Goal: Information Seeking & Learning: Learn about a topic

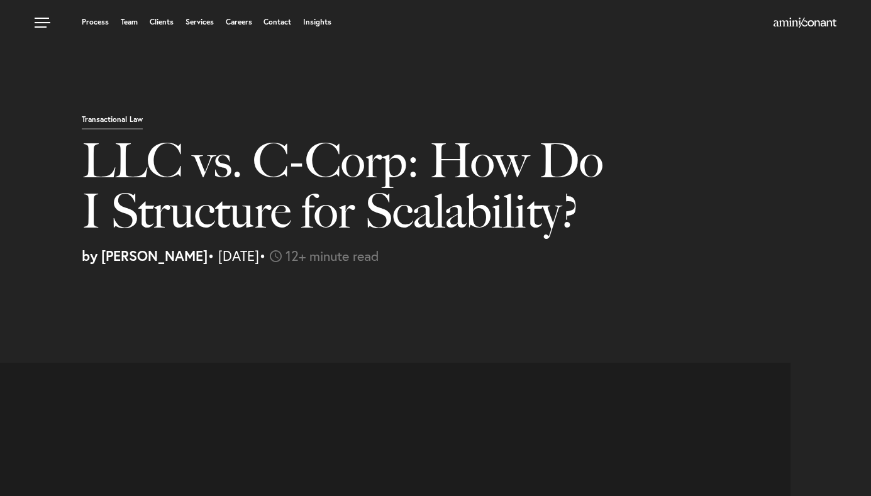
select select "US"
select select "Austin"
select select "Business and Civil Litigation"
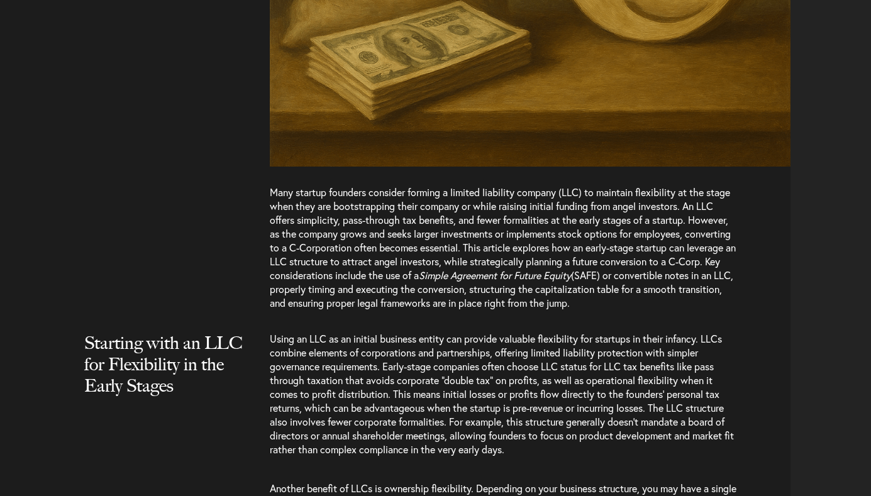
scroll to position [1450, 0]
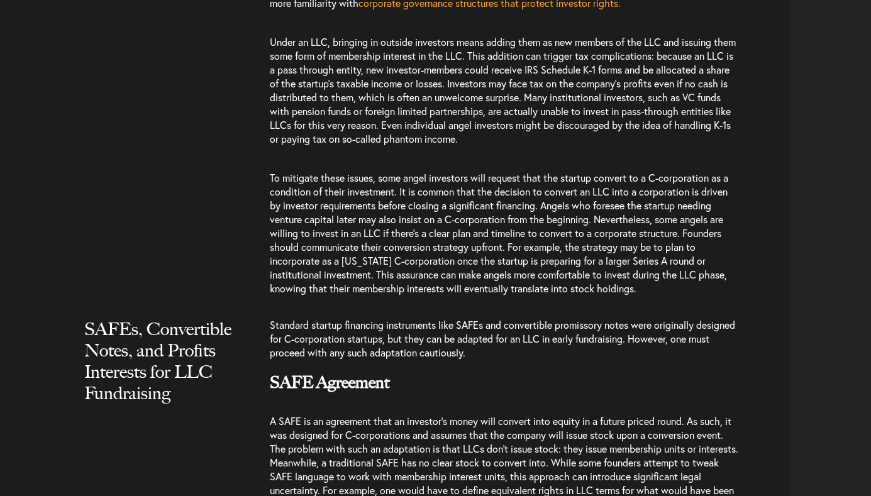
drag, startPoint x: 0, startPoint y: 0, endPoint x: 436, endPoint y: 177, distance: 470.6
drag, startPoint x: 436, startPoint y: 177, endPoint x: 780, endPoint y: 288, distance: 361.4
click at [780, 289] on div "One critical consideration for founders is understanding business structure and…" at bounding box center [530, 117] width 521 height 381
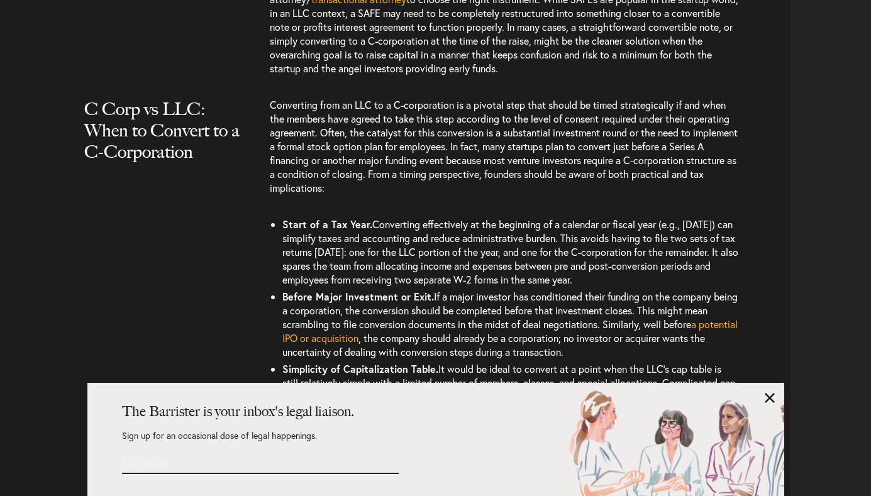
scroll to position [2330, 0]
click at [769, 397] on link at bounding box center [770, 398] width 10 height 10
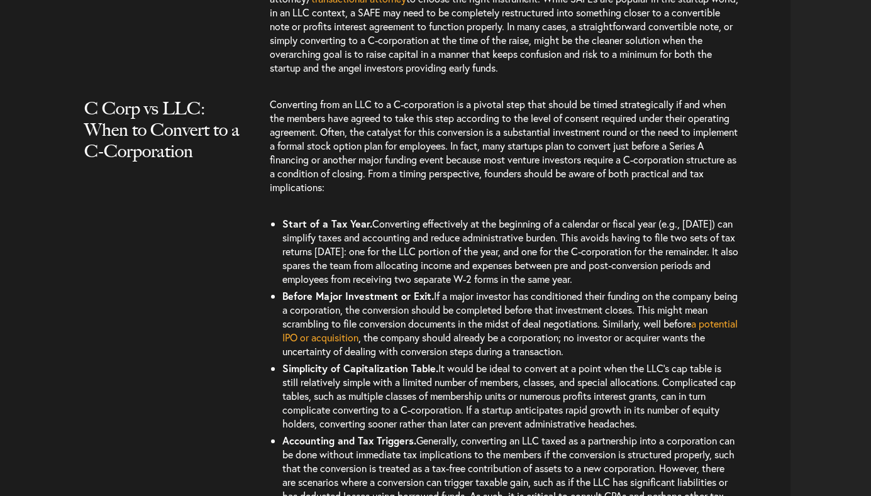
click at [568, 349] on span ", the company should already be a corporation; no investor or acquirer wants th…" at bounding box center [493, 344] width 423 height 27
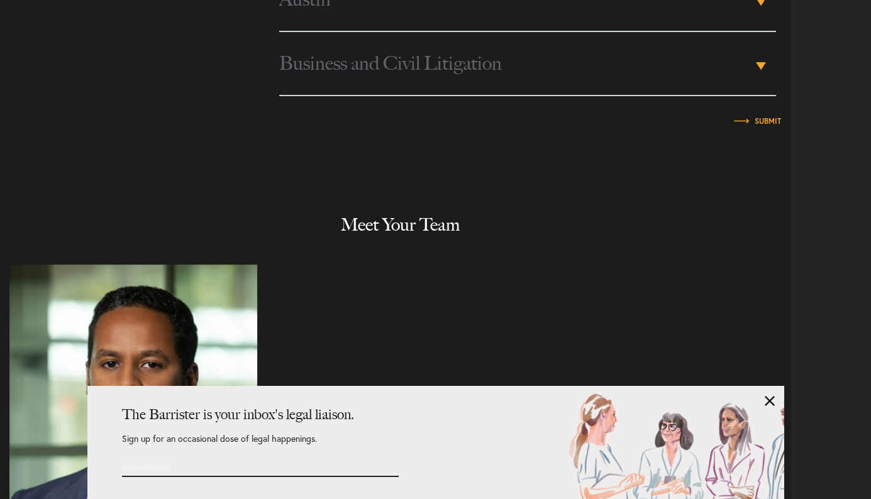
scroll to position [5035, 0]
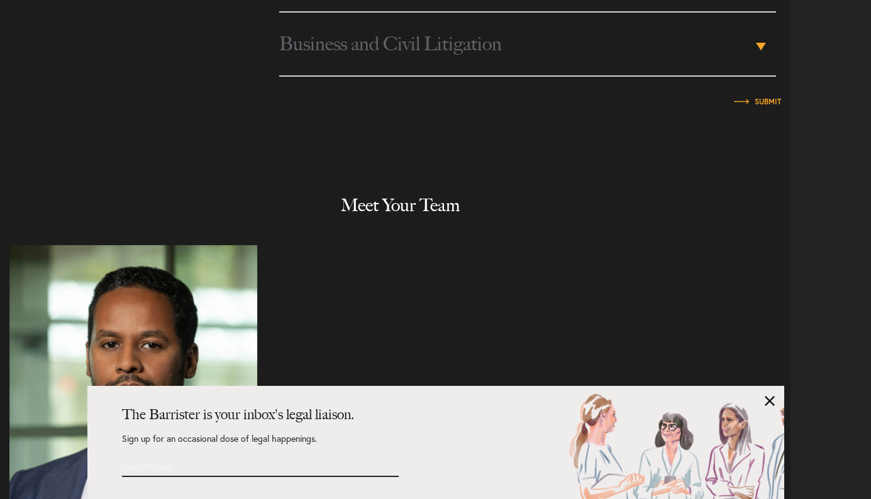
click at [766, 396] on div "The Barrister is your inbox's legal liaison. Sign up for an occasional dose of …" at bounding box center [435, 442] width 697 height 113
click at [782, 397] on div "The Barrister is your inbox's legal liaison. Sign up for an occasional dose of …" at bounding box center [435, 442] width 697 height 113
click at [771, 396] on link at bounding box center [770, 401] width 10 height 10
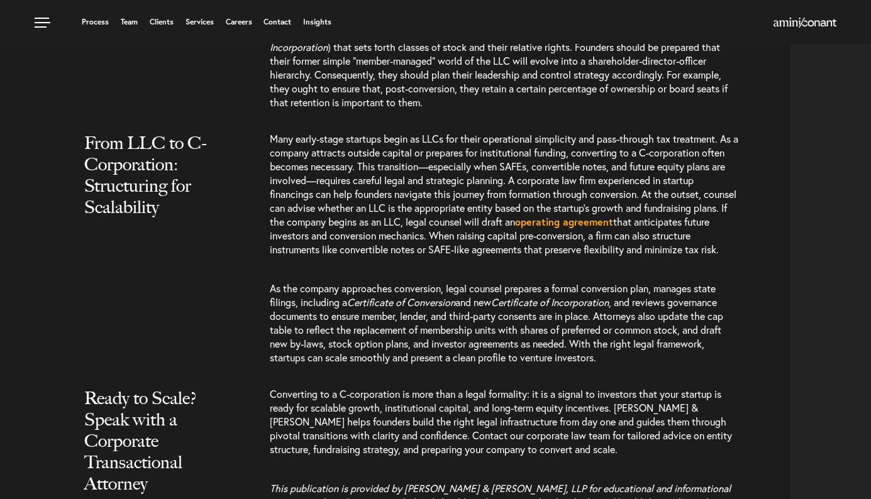
scroll to position [3966, 0]
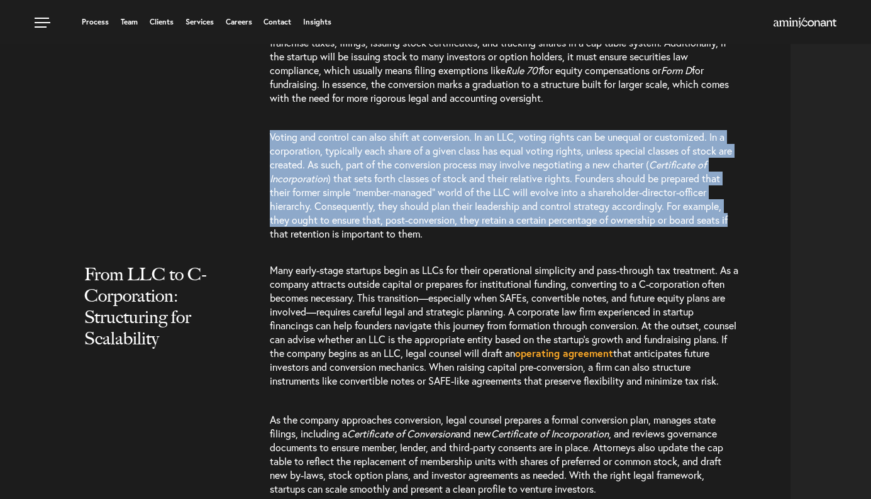
drag, startPoint x: 253, startPoint y: 207, endPoint x: 755, endPoint y: 302, distance: 511.4
click at [755, 253] on div "Governance Changes When Converting to a C-corporation In addition to financial …" at bounding box center [399, 62] width 781 height 381
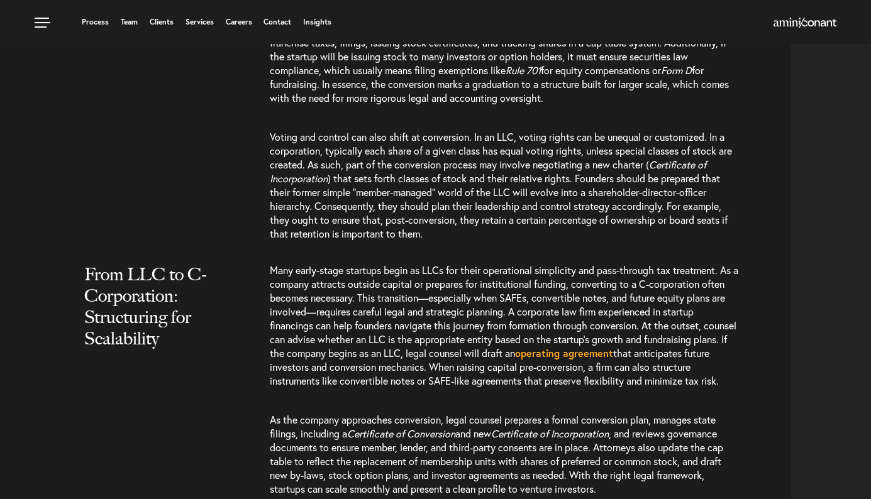
click at [755, 253] on div "In addition to financial and tax considerations, startups should prepare for go…" at bounding box center [530, 62] width 521 height 381
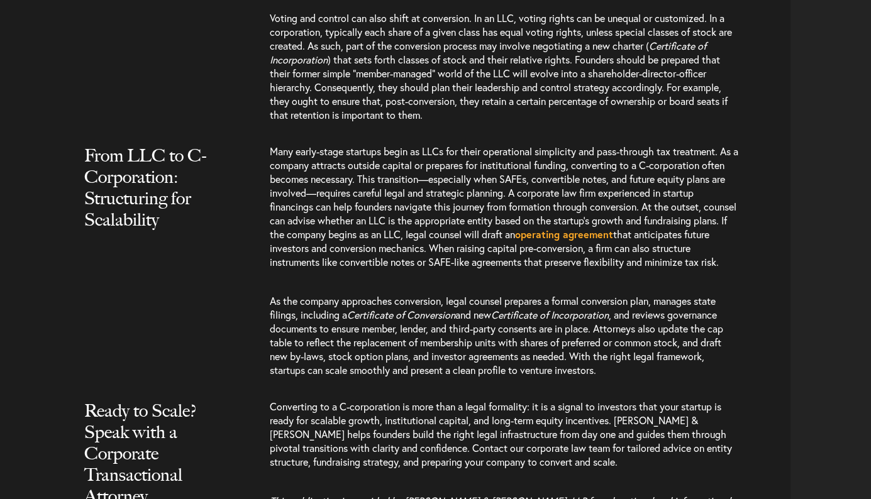
scroll to position [4154, 0]
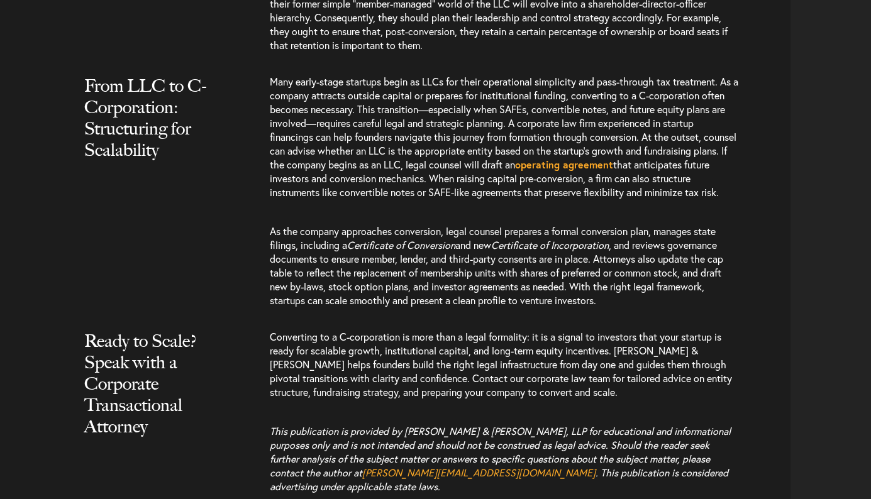
click at [751, 320] on div "Many early-stage startups begin as LLCs for their operational simplicity and pa…" at bounding box center [530, 197] width 521 height 245
click at [712, 320] on p "As the company approaches conversion, legal counsel prepares a formal conversio…" at bounding box center [504, 266] width 469 height 108
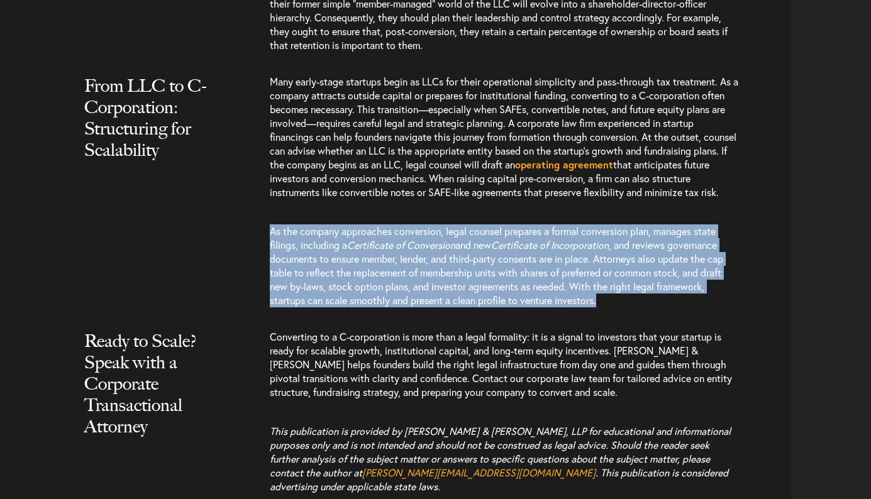
drag, startPoint x: 675, startPoint y: 404, endPoint x: 225, endPoint y: 325, distance: 456.6
click at [225, 320] on div "From LLC to C-Corporation: Structuring for Scalability Many early-stage startup…" at bounding box center [399, 197] width 781 height 245
drag, startPoint x: 348, startPoint y: 365, endPoint x: 355, endPoint y: 383, distance: 19.3
click at [350, 320] on p "As the company approaches conversion, legal counsel prepares a formal conversio…" at bounding box center [504, 266] width 469 height 108
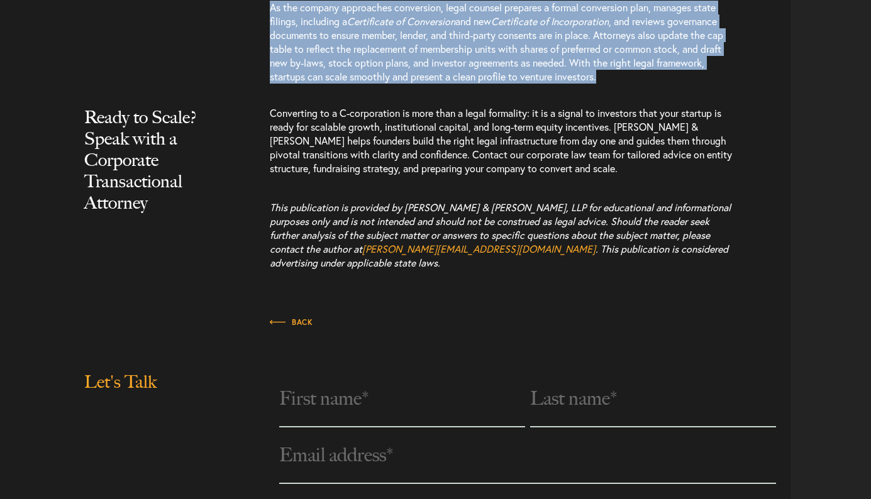
scroll to position [4406, 0]
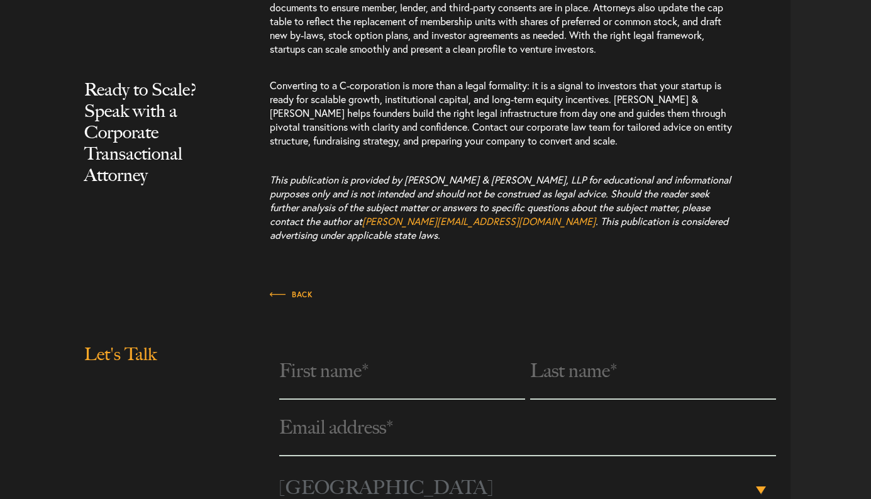
click at [531, 313] on div "Back" at bounding box center [530, 293] width 521 height 39
